Goal: Task Accomplishment & Management: Use online tool/utility

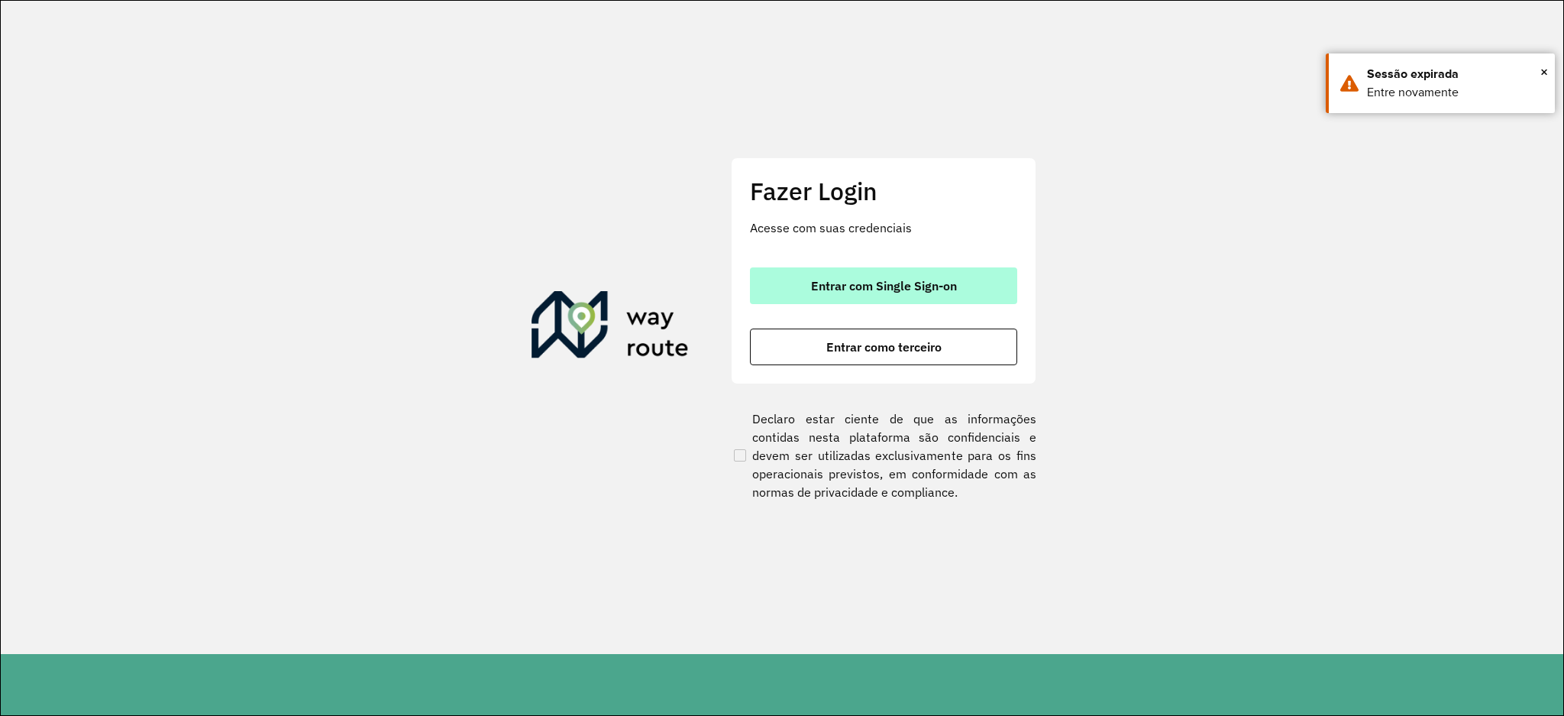
click at [966, 291] on button "Entrar com Single Sign-on" at bounding box center [883, 285] width 267 height 37
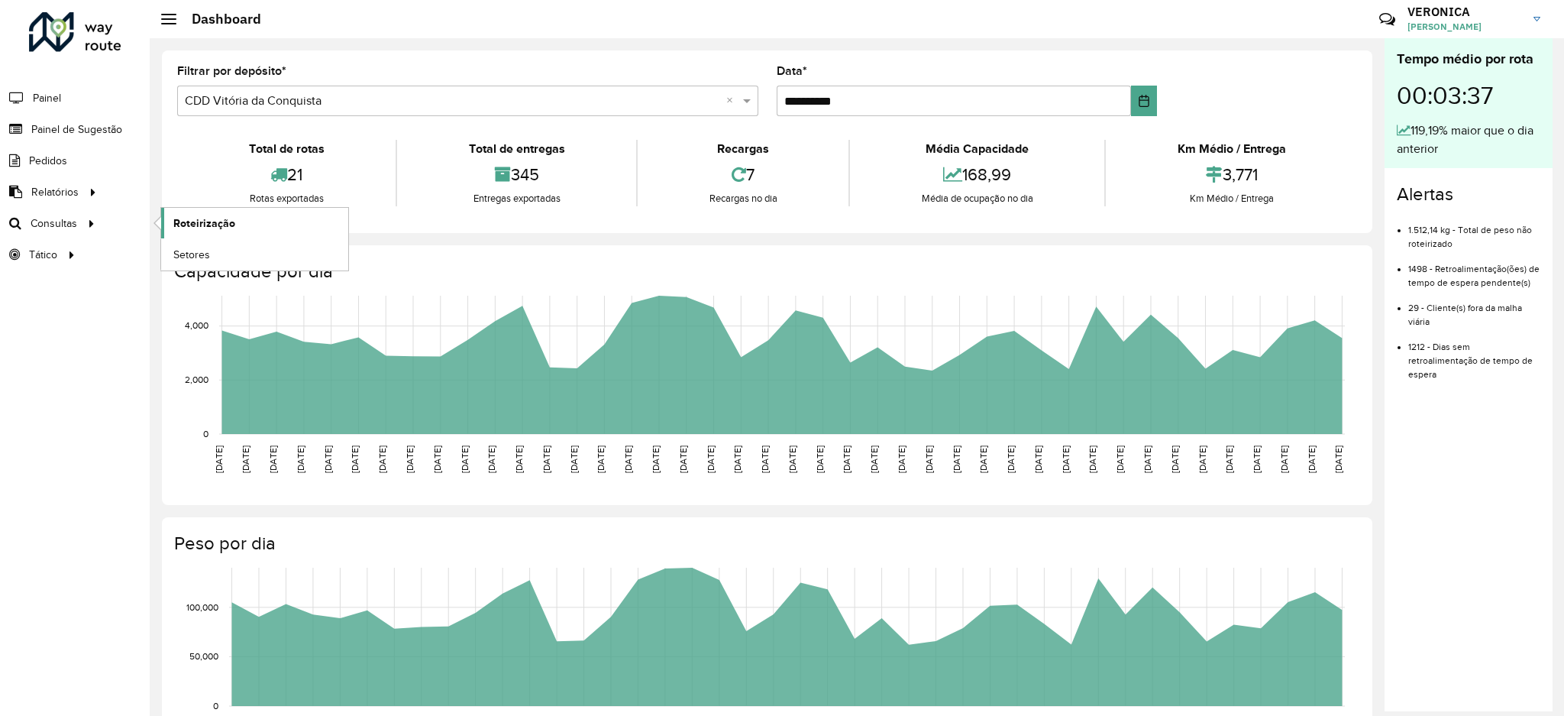
click at [217, 215] on span "Roteirização" at bounding box center [204, 223] width 62 height 16
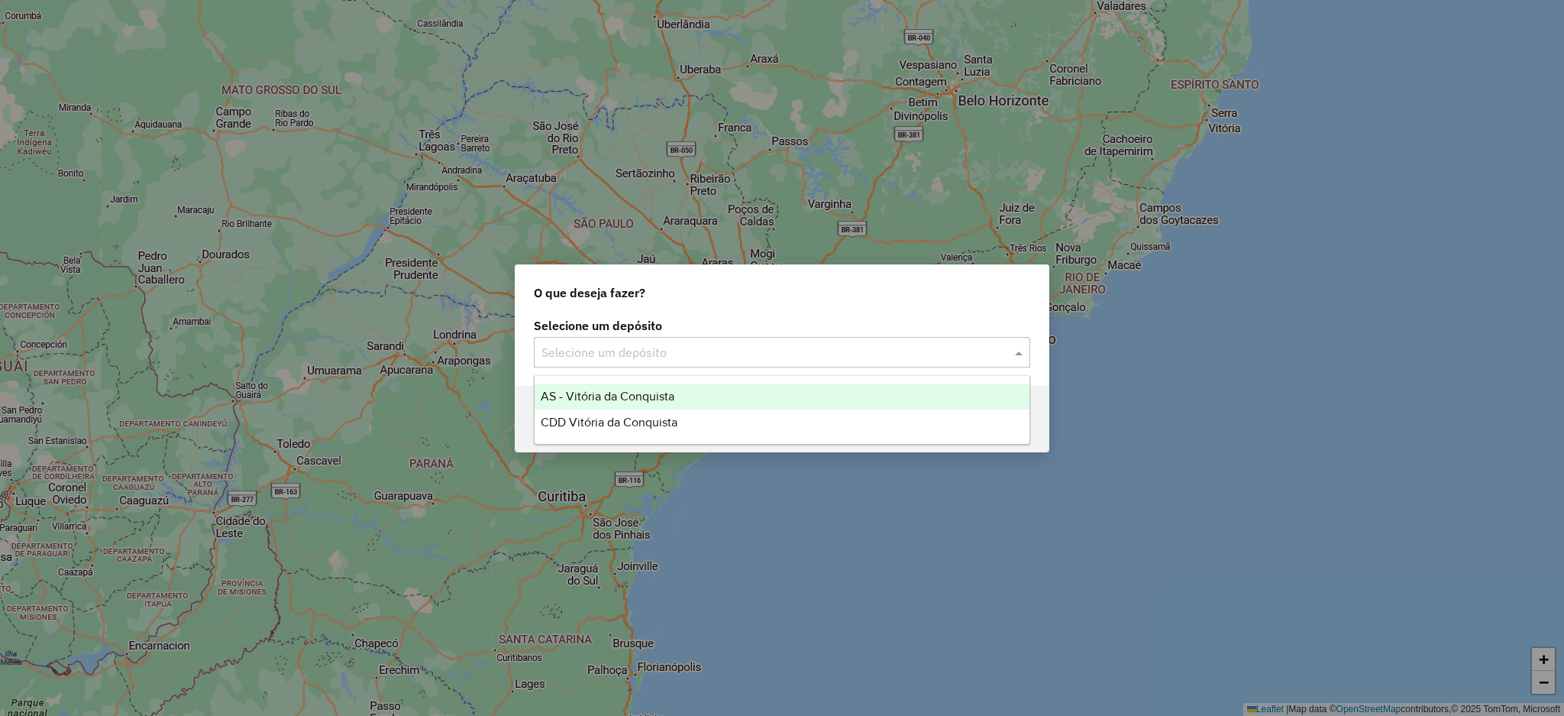
click at [701, 351] on input "text" at bounding box center [767, 353] width 451 height 18
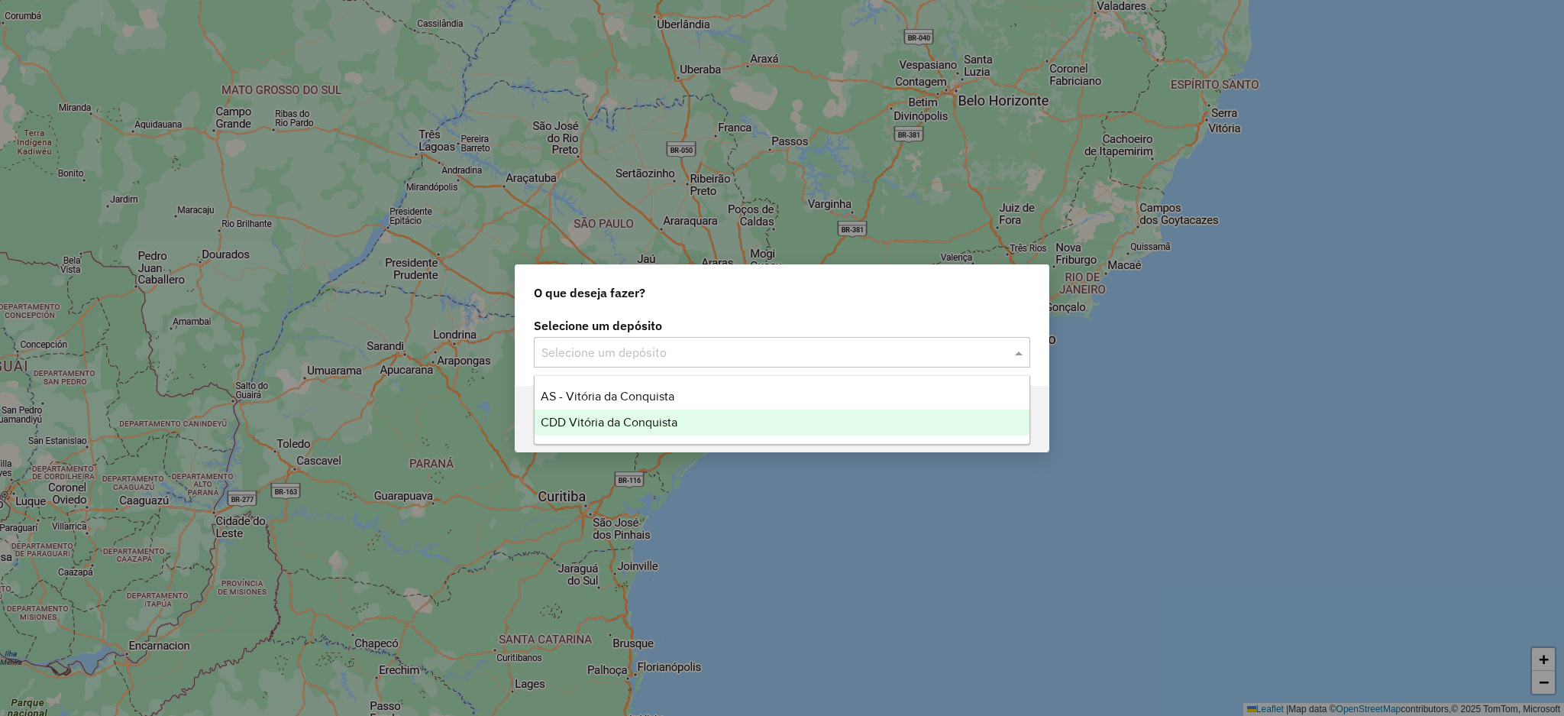
click at [648, 419] on span "CDD Vitória da Conquista" at bounding box center [609, 422] width 137 height 13
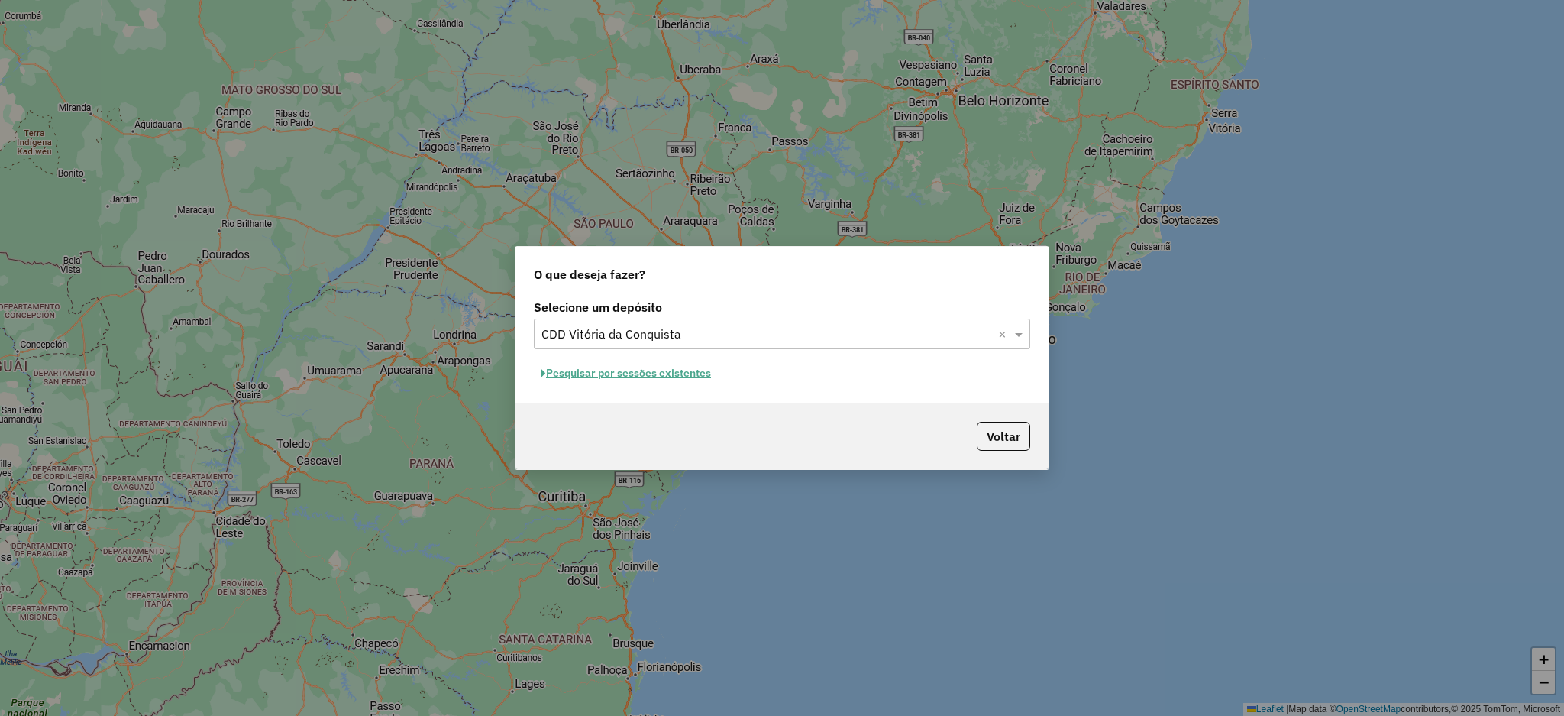
click at [674, 374] on button "Pesquisar por sessões existentes" at bounding box center [626, 373] width 184 height 24
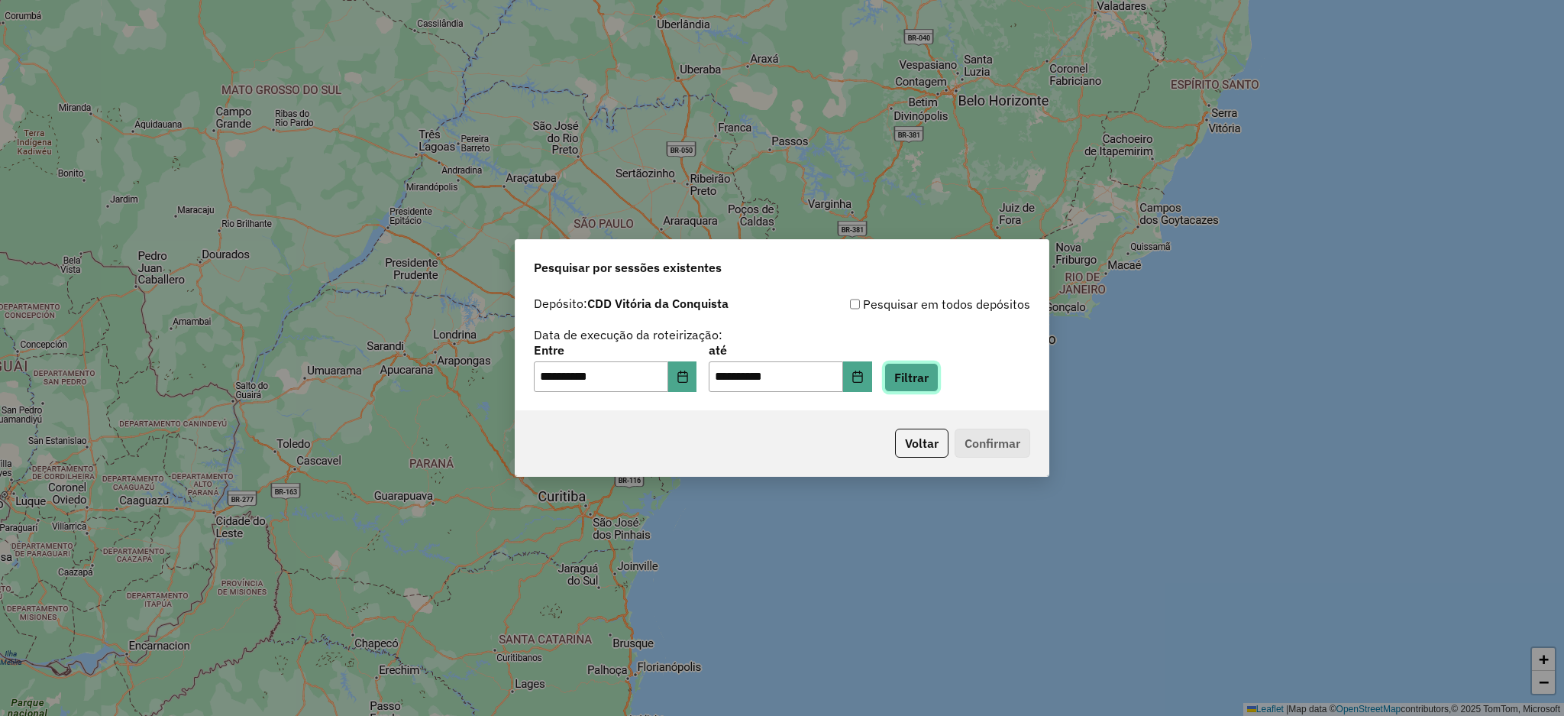
click at [939, 387] on button "Filtrar" at bounding box center [912, 377] width 54 height 29
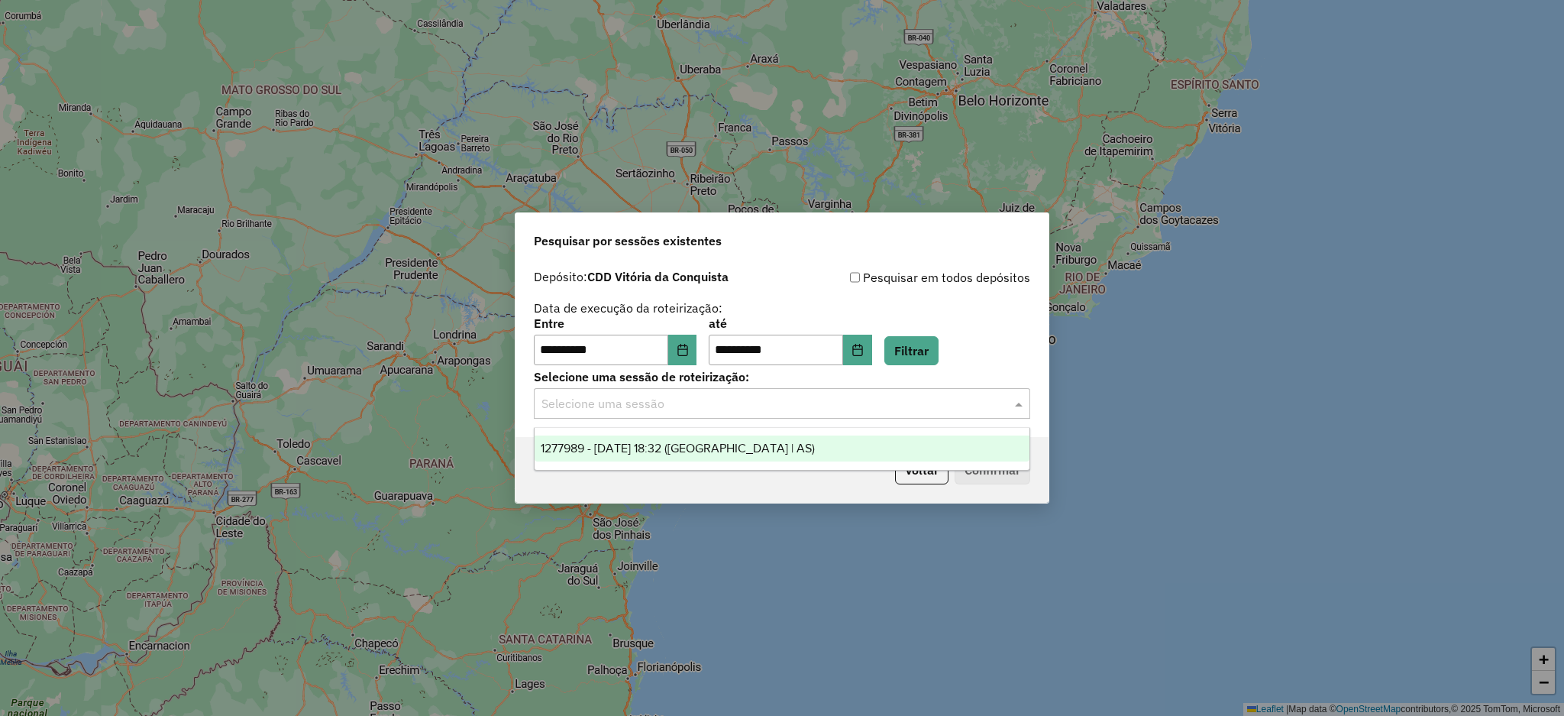
click at [765, 404] on input "text" at bounding box center [767, 404] width 451 height 18
click at [754, 439] on div "1277989 - 18/09/2025 18:32 (Rota | AS)" at bounding box center [782, 448] width 495 height 26
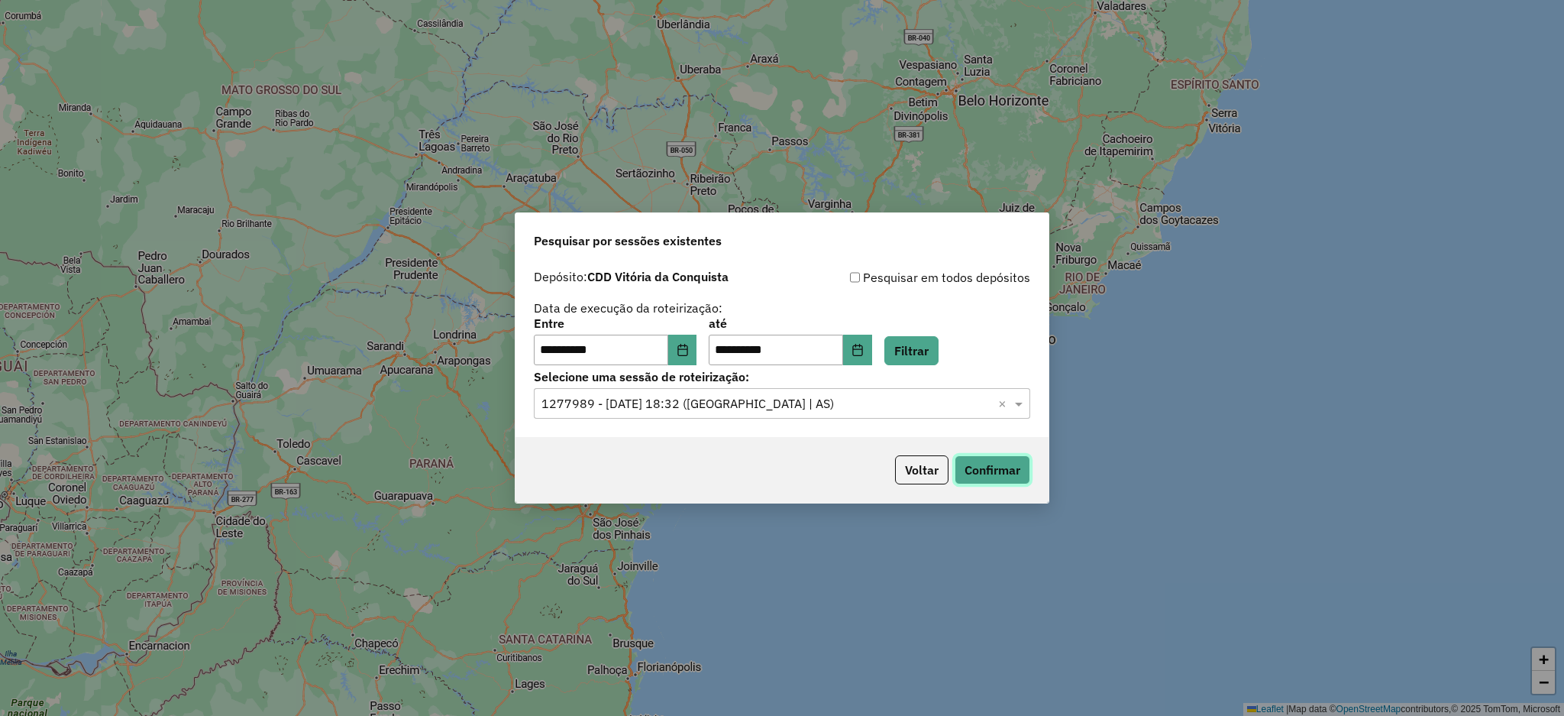
click at [994, 468] on button "Confirmar" at bounding box center [993, 469] width 76 height 29
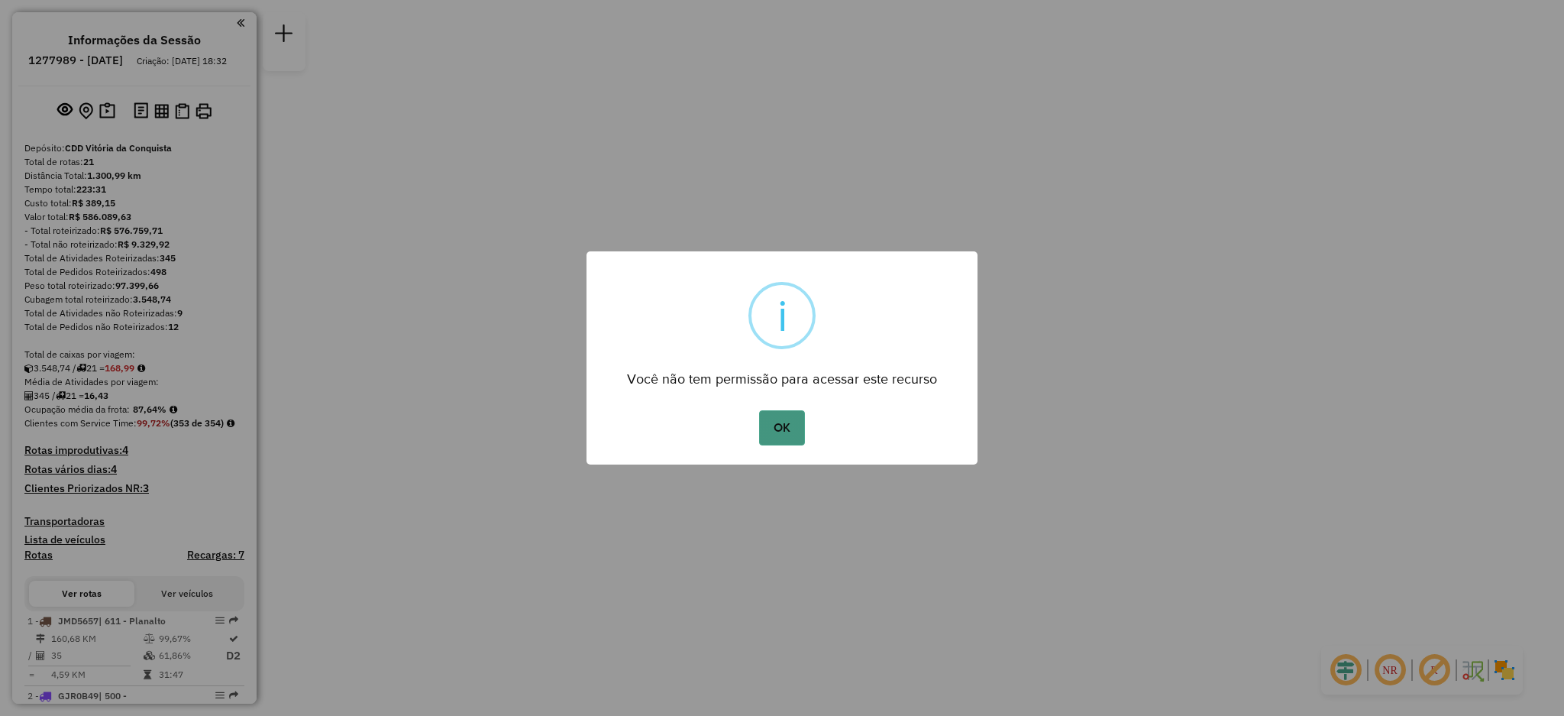
click at [780, 436] on button "OK" at bounding box center [781, 427] width 45 height 35
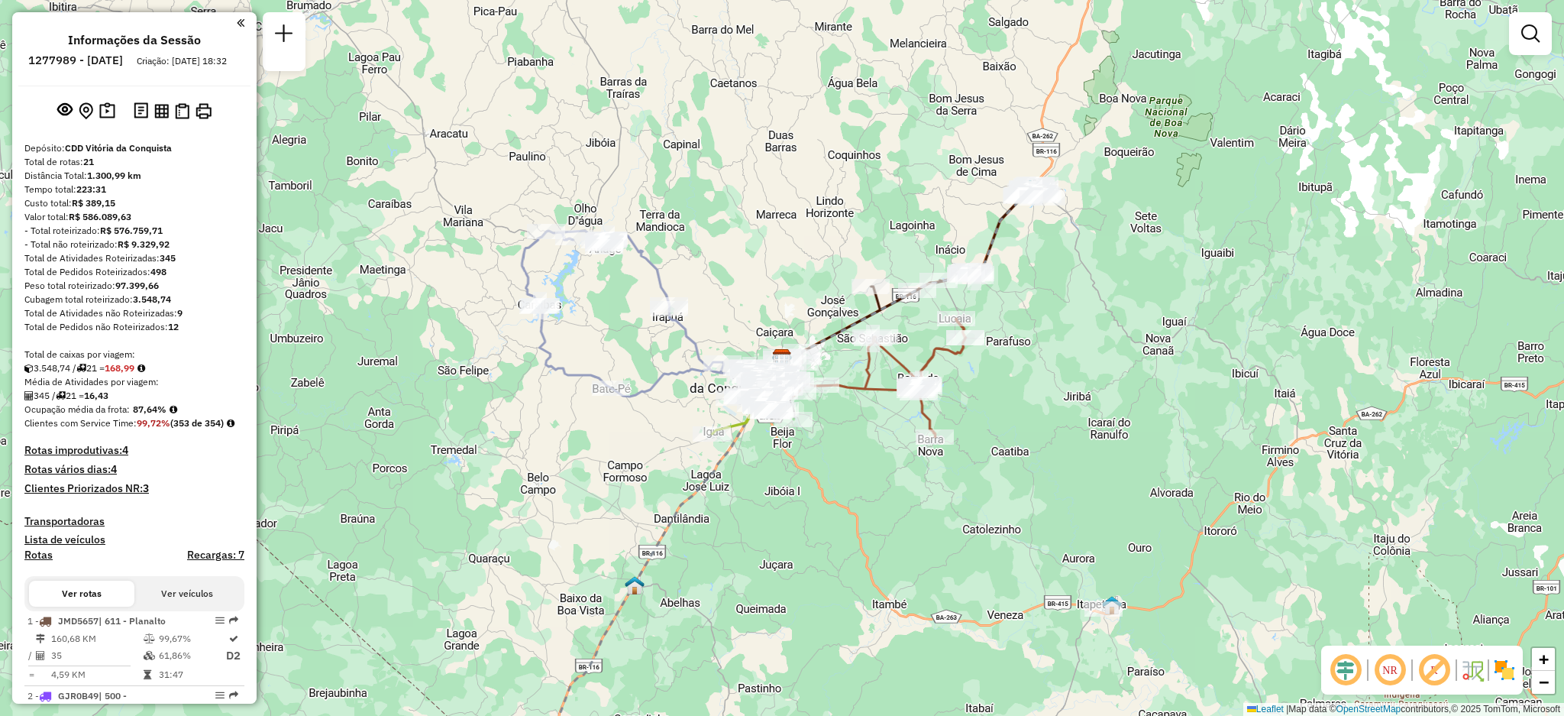
click at [257, 183] on div "Janela de atendimento Grade de atendimento Capacidade Transportadoras Veículos …" at bounding box center [782, 358] width 1564 height 716
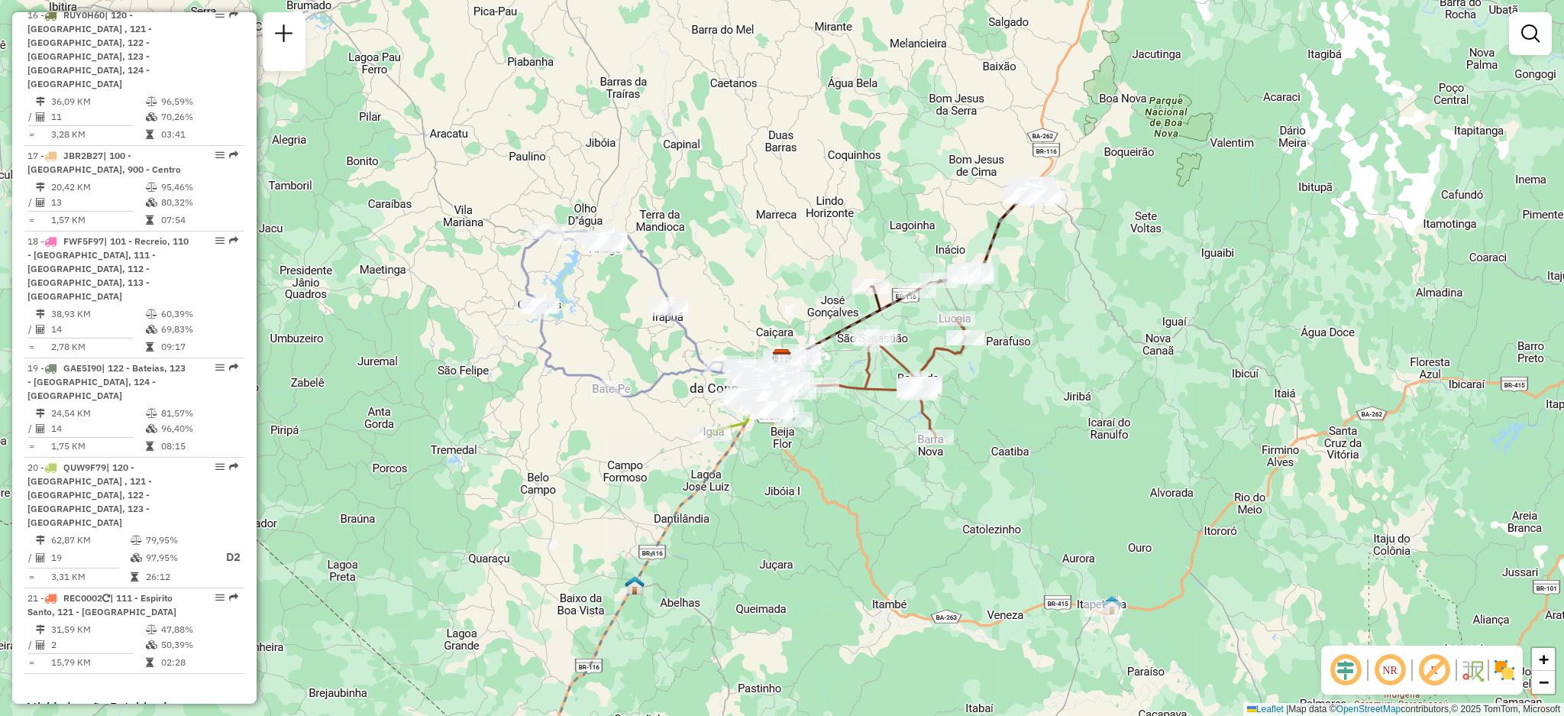
scroll to position [1949, 0]
